Goal: Complete application form

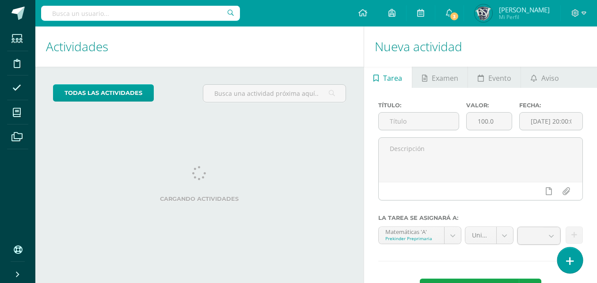
click at [569, 258] on icon at bounding box center [570, 261] width 8 height 10
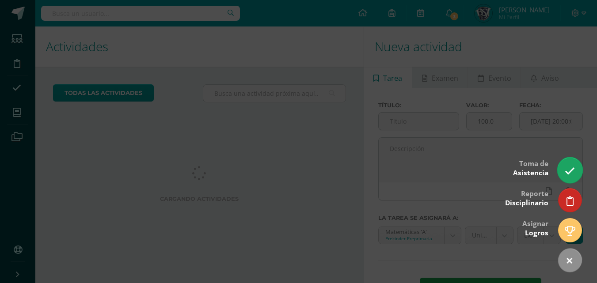
click at [571, 173] on icon at bounding box center [570, 171] width 10 height 10
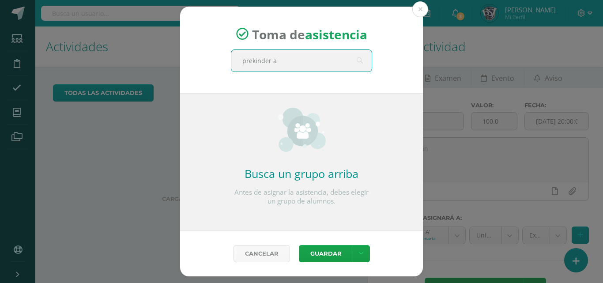
click at [282, 63] on input "prekinder a" at bounding box center [302, 61] width 140 height 22
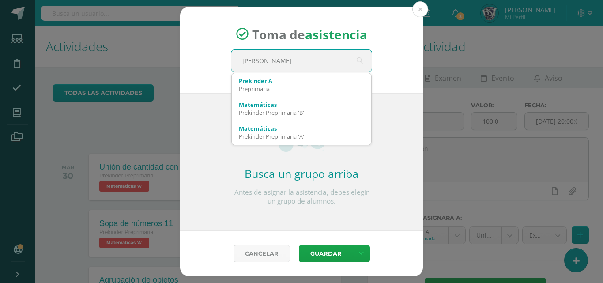
type input "prek"
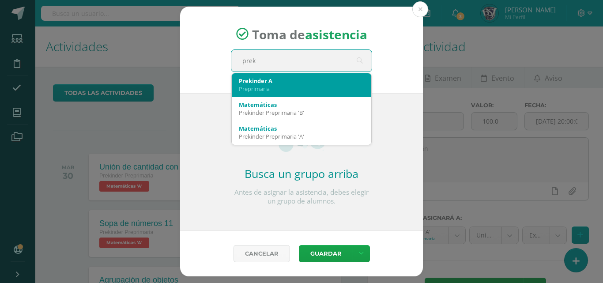
click at [266, 83] on div "Prekinder A" at bounding box center [301, 81] width 125 height 8
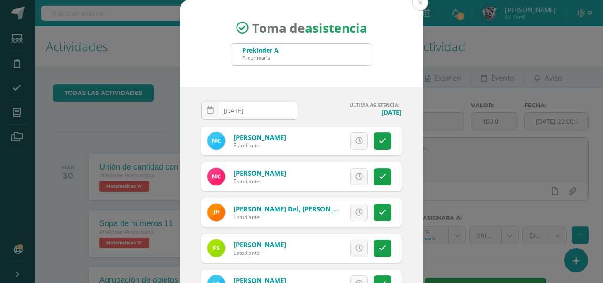
scroll to position [88, 0]
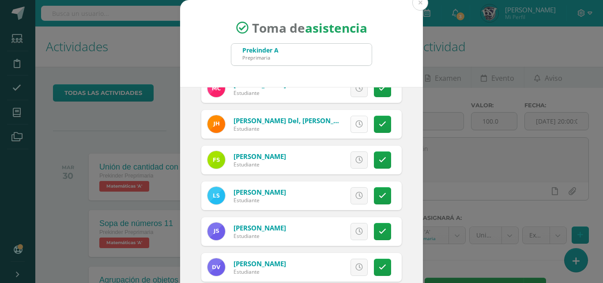
click at [356, 125] on icon at bounding box center [360, 125] width 8 height 8
click at [379, 124] on icon at bounding box center [383, 125] width 8 height 8
click at [374, 129] on link at bounding box center [382, 124] width 17 height 17
click at [379, 199] on icon at bounding box center [383, 196] width 8 height 8
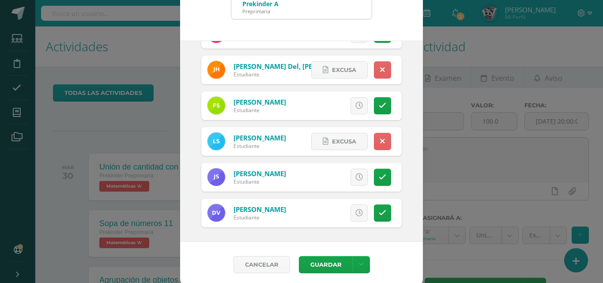
scroll to position [51, 0]
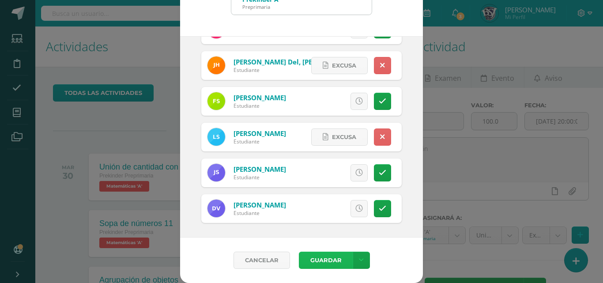
click at [315, 258] on button "Guardar" at bounding box center [326, 260] width 54 height 17
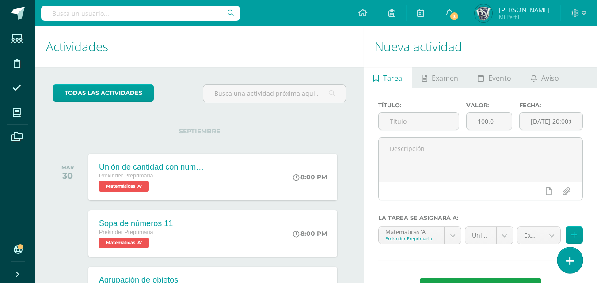
click at [568, 260] on icon at bounding box center [570, 261] width 8 height 10
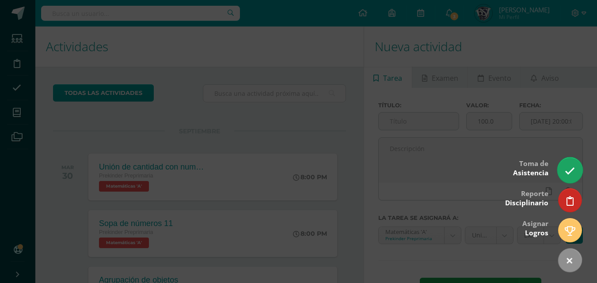
click at [575, 170] on link at bounding box center [569, 170] width 25 height 26
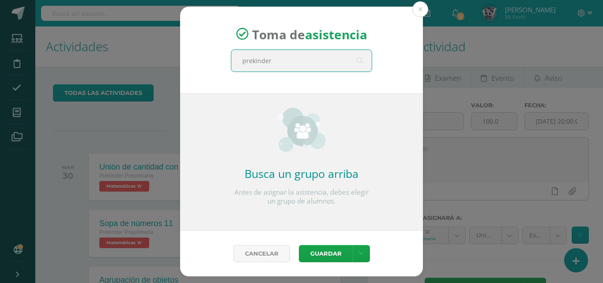
type input "prekinder a"
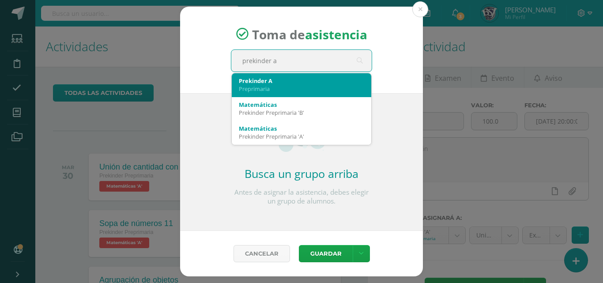
click at [295, 82] on div "Prekinder A" at bounding box center [301, 81] width 125 height 8
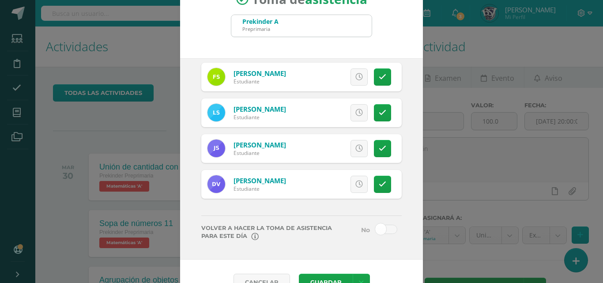
scroll to position [51, 0]
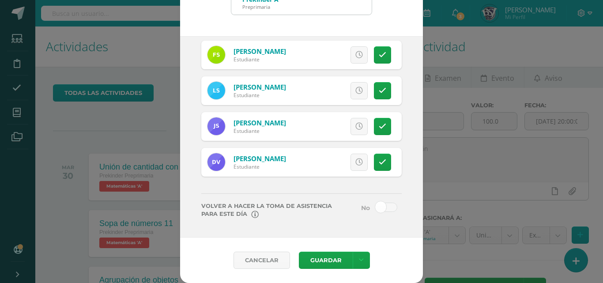
click at [376, 208] on span at bounding box center [387, 207] width 22 height 9
click at [0, 0] on input "checkbox" at bounding box center [0, 0] width 0 height 0
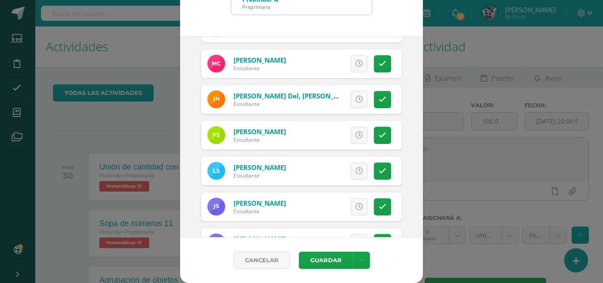
scroll to position [9, 0]
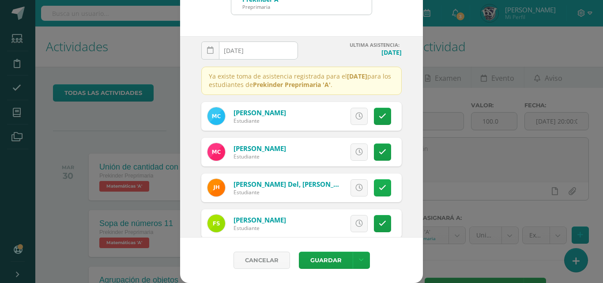
click at [376, 197] on link at bounding box center [382, 187] width 17 height 17
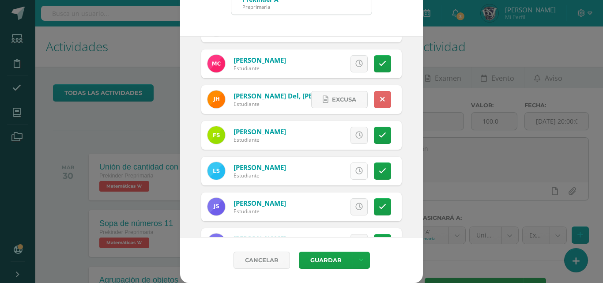
click at [356, 175] on icon at bounding box center [360, 171] width 8 height 8
click at [314, 260] on button "Guardar" at bounding box center [326, 260] width 54 height 17
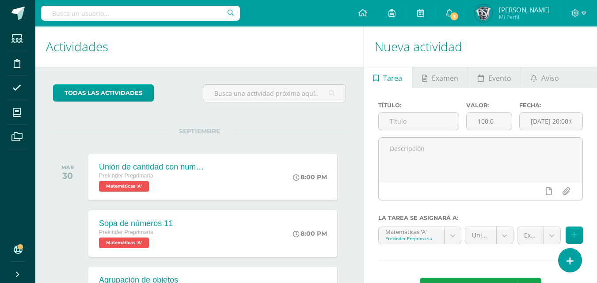
scroll to position [247, 0]
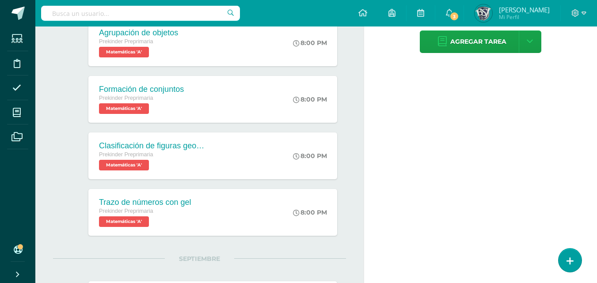
click at [414, 164] on div "Nueva actividad Tarea Examen Evento Aviso Título: Valor: 100.0 Fecha: [DATE] 20…" at bounding box center [482, 223] width 237 height 888
